Goal: Check status: Check status

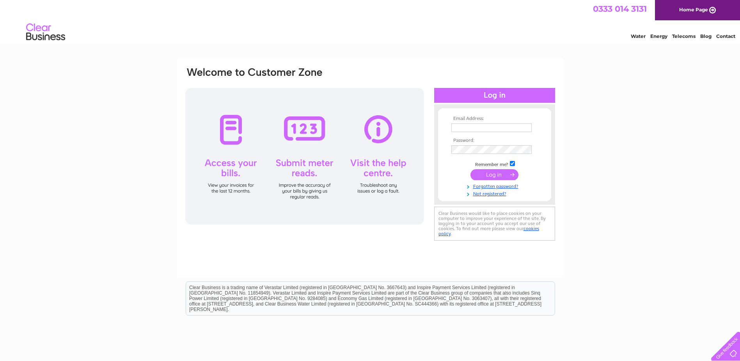
type input "jigarpatel@atjones.net"
click at [505, 174] on input "submit" at bounding box center [495, 174] width 48 height 11
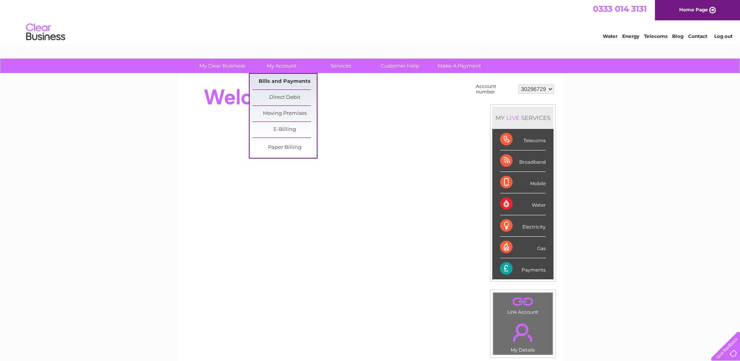
click at [279, 80] on link "Bills and Payments" at bounding box center [284, 82] width 64 height 16
